Goal: Task Accomplishment & Management: Manage account settings

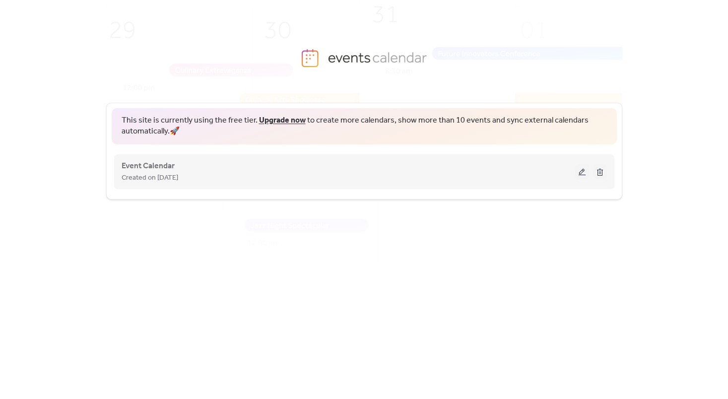
click at [205, 180] on div "Created on [DATE]" at bounding box center [348, 178] width 453 height 12
click at [582, 175] on button at bounding box center [582, 171] width 14 height 15
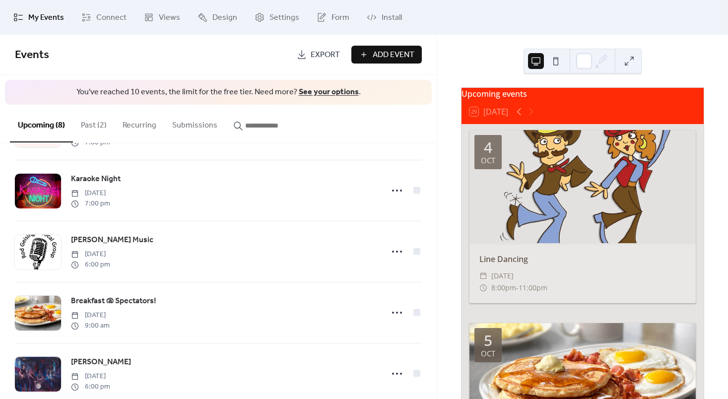
scroll to position [263, 0]
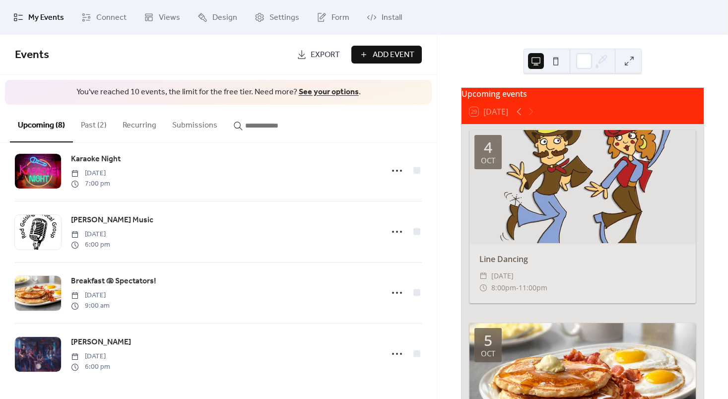
click at [83, 132] on button "Past (2)" at bounding box center [94, 123] width 42 height 37
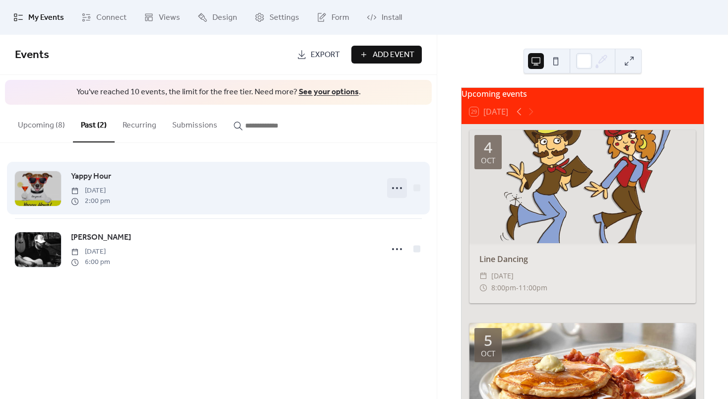
click at [404, 188] on icon at bounding box center [397, 188] width 16 height 16
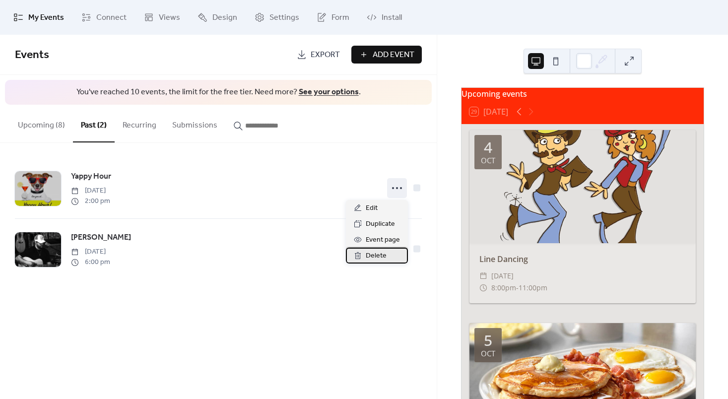
click at [367, 253] on span "Delete" at bounding box center [376, 256] width 21 height 12
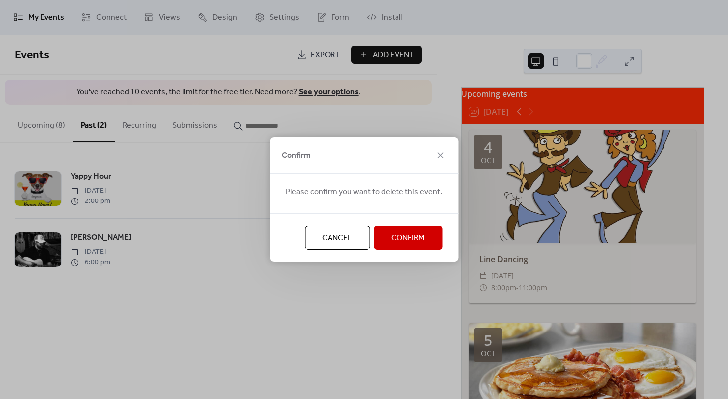
click at [412, 234] on span "Confirm" at bounding box center [408, 238] width 34 height 12
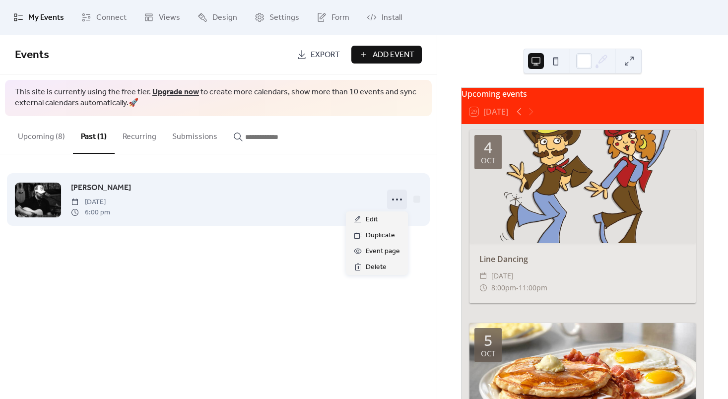
click at [392, 195] on icon at bounding box center [397, 199] width 16 height 16
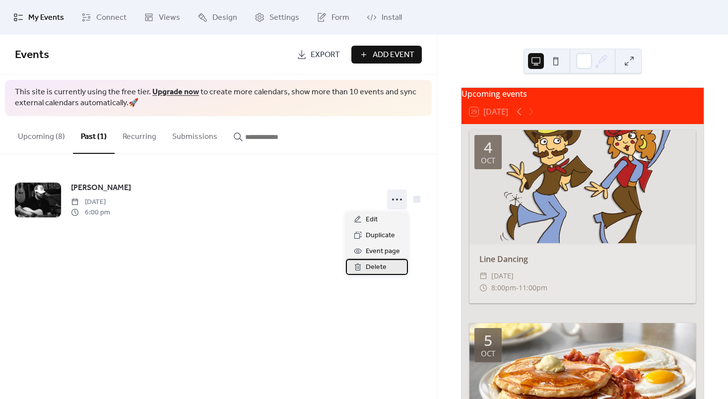
click at [369, 266] on span "Delete" at bounding box center [376, 267] width 21 height 12
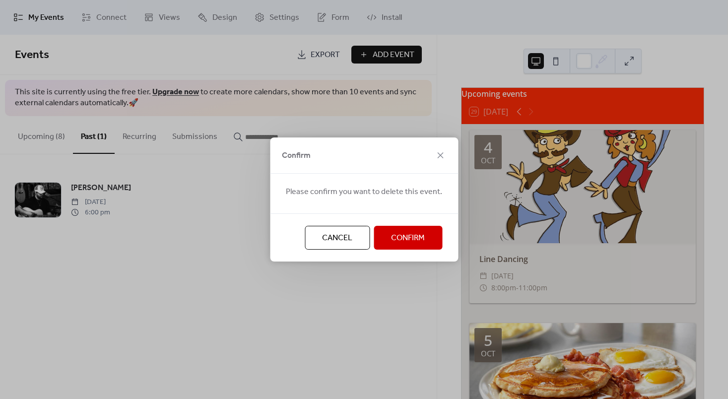
click at [408, 228] on button "Confirm" at bounding box center [408, 238] width 68 height 24
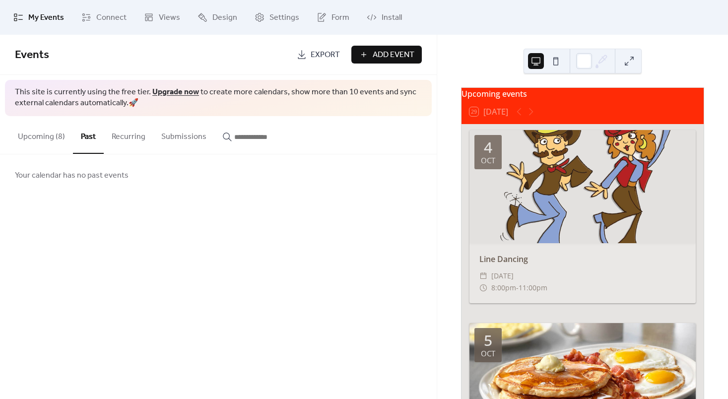
click at [48, 141] on button "Upcoming (8)" at bounding box center [41, 134] width 63 height 37
